Goal: Task Accomplishment & Management: Use online tool/utility

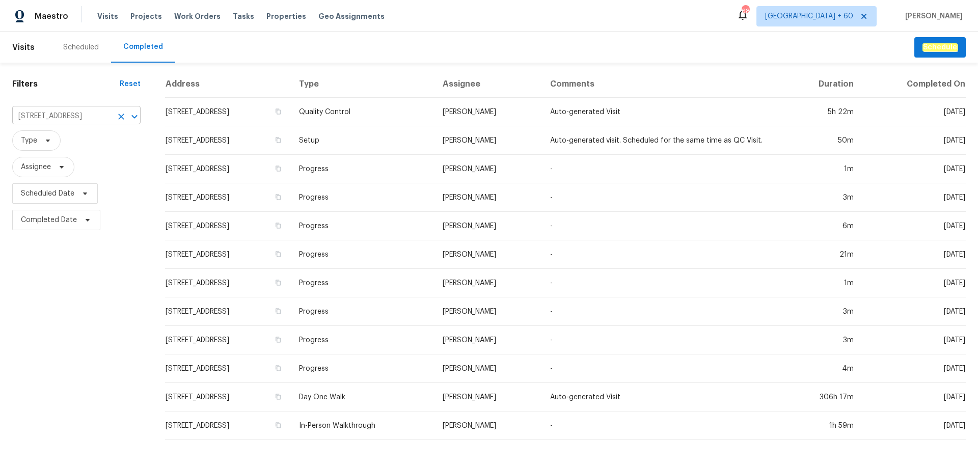
click at [73, 115] on input "[STREET_ADDRESS]" at bounding box center [62, 116] width 100 height 16
paste input "[STREET_ADDRESS][PERSON_NAME]"
type input "[STREET_ADDRESS][PERSON_NAME]"
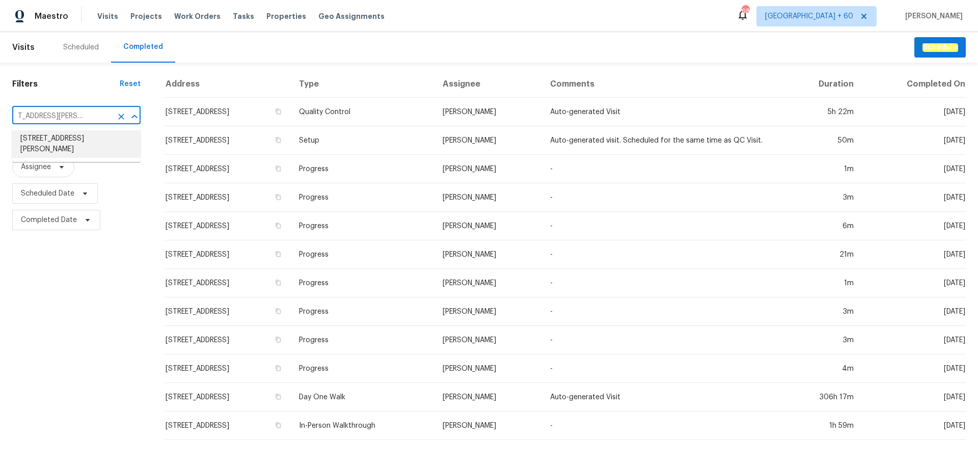
click at [69, 142] on li "[STREET_ADDRESS][PERSON_NAME]" at bounding box center [76, 143] width 128 height 27
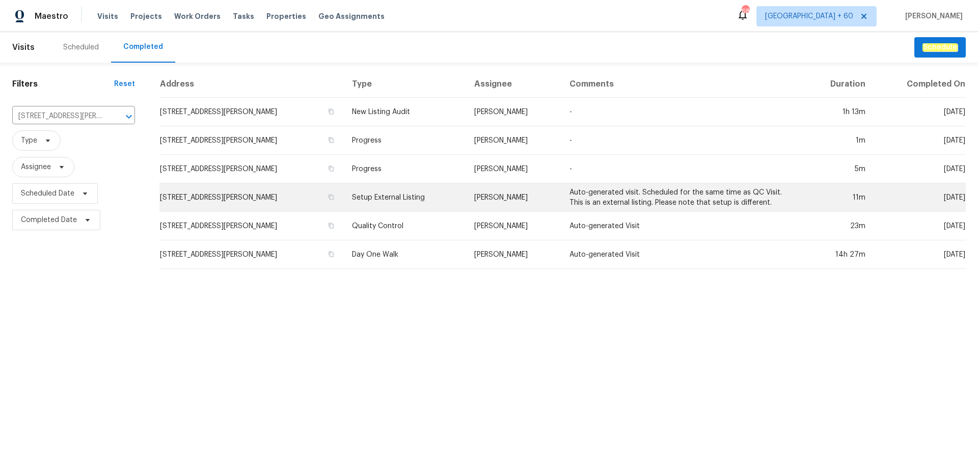
click at [443, 201] on td "Setup External Listing" at bounding box center [405, 197] width 122 height 29
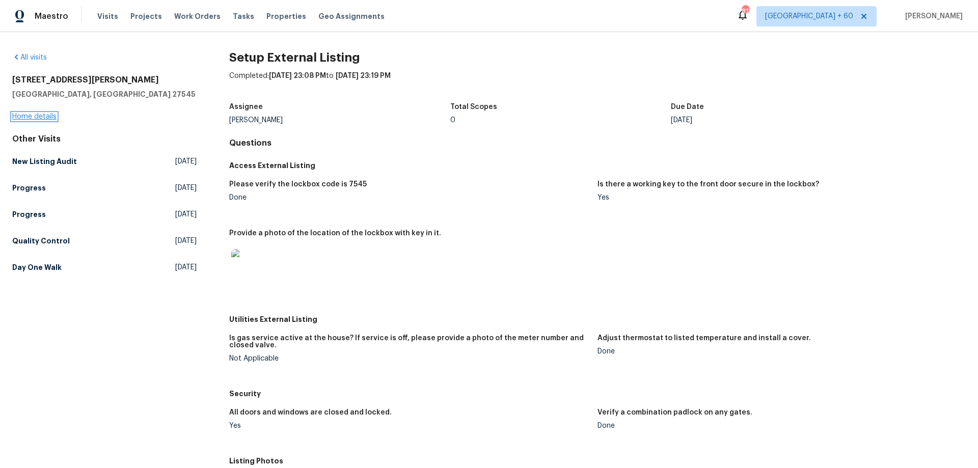
click at [42, 117] on link "Home details" at bounding box center [34, 116] width 44 height 7
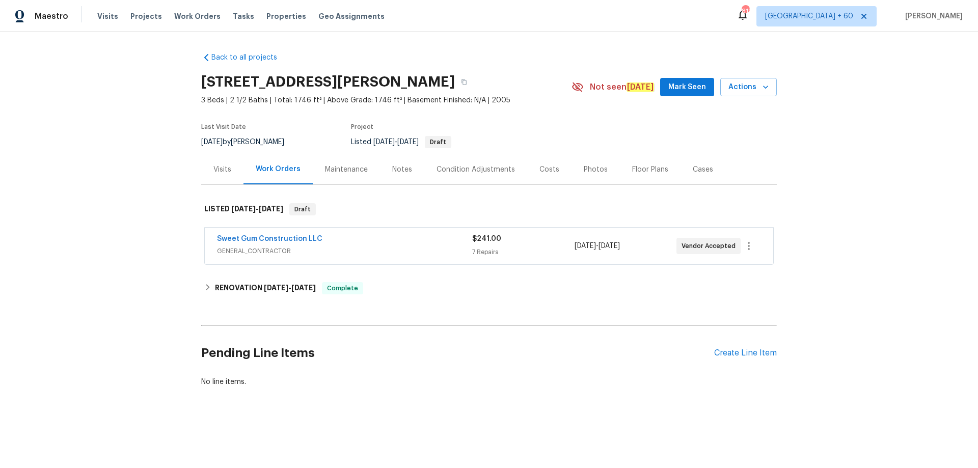
click at [588, 164] on div "Photos" at bounding box center [596, 169] width 24 height 10
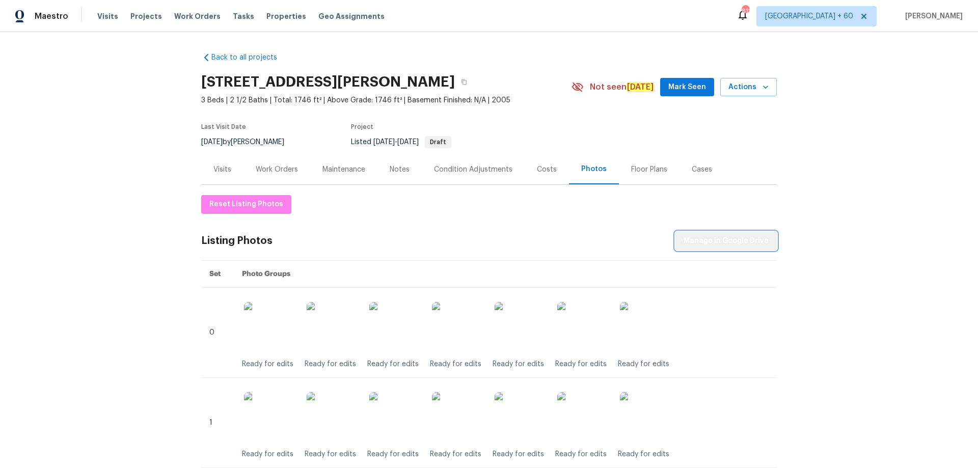
click at [754, 234] on button "Manage in Google Drive" at bounding box center [725, 241] width 101 height 19
